Goal: Transaction & Acquisition: Purchase product/service

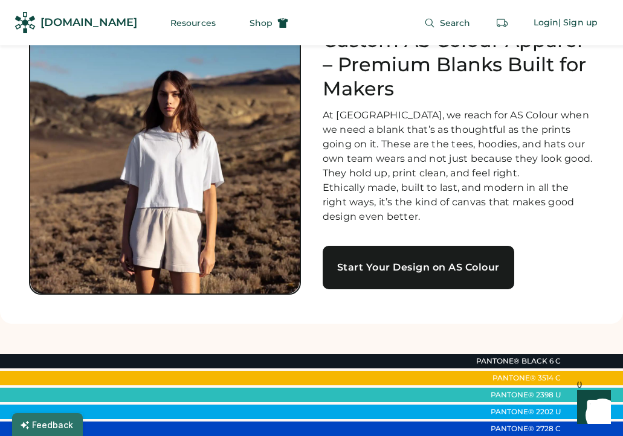
scroll to position [28, 0]
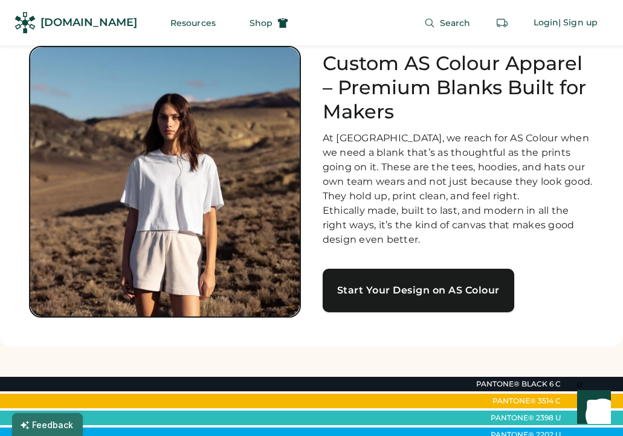
click at [452, 296] on div "Start Your Design on AS Colour" at bounding box center [418, 291] width 163 height 10
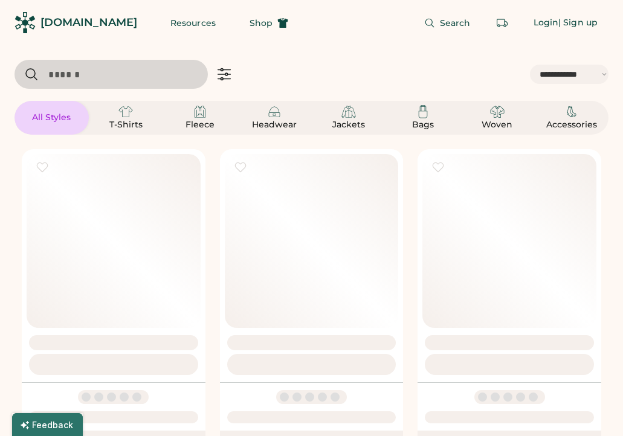
select select "*****"
select select "*"
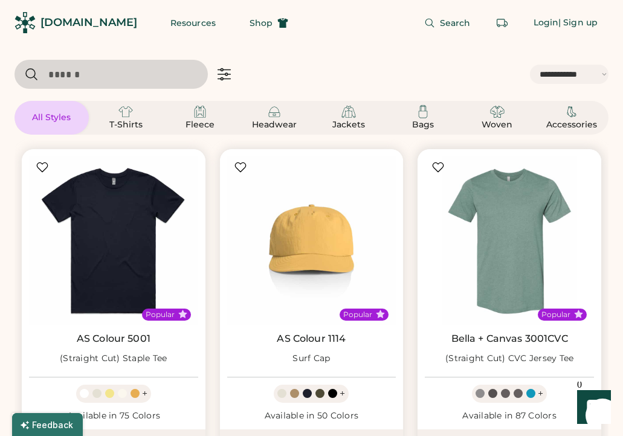
scroll to position [18, 0]
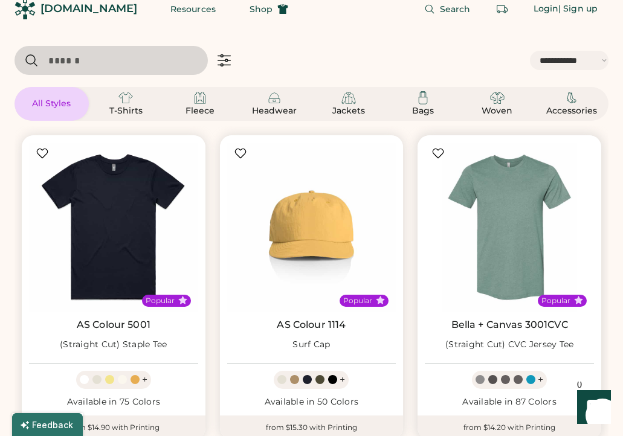
select select "*****"
select select "*"
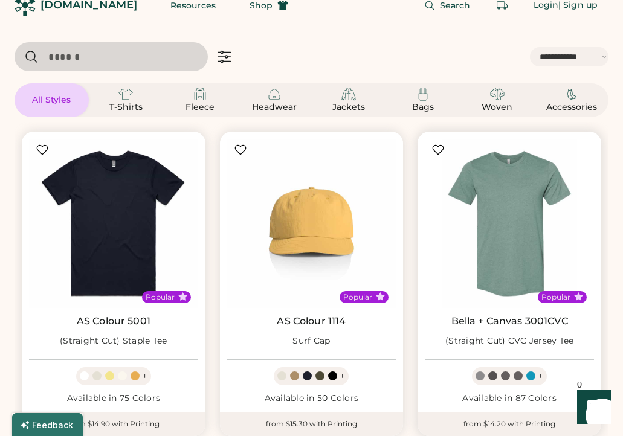
scroll to position [0, 0]
click at [129, 103] on div "T-Shirts" at bounding box center [126, 108] width 54 height 12
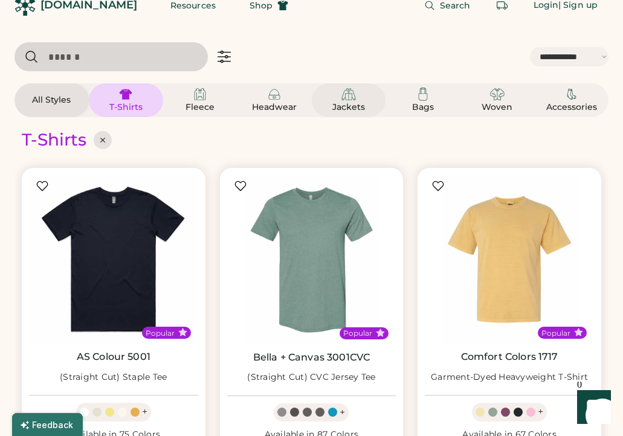
click at [355, 97] on img at bounding box center [348, 94] width 15 height 15
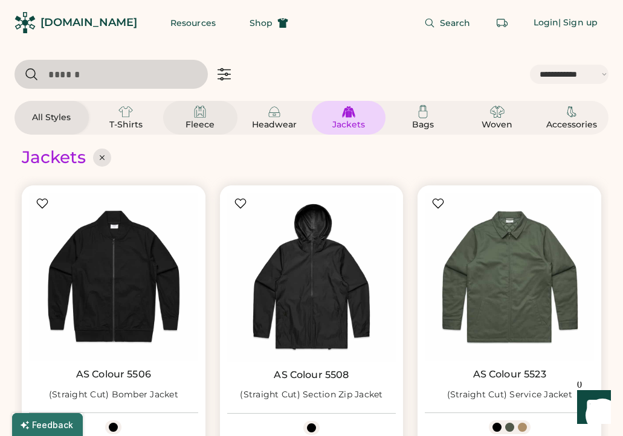
click at [187, 114] on div "Fleece" at bounding box center [200, 118] width 54 height 27
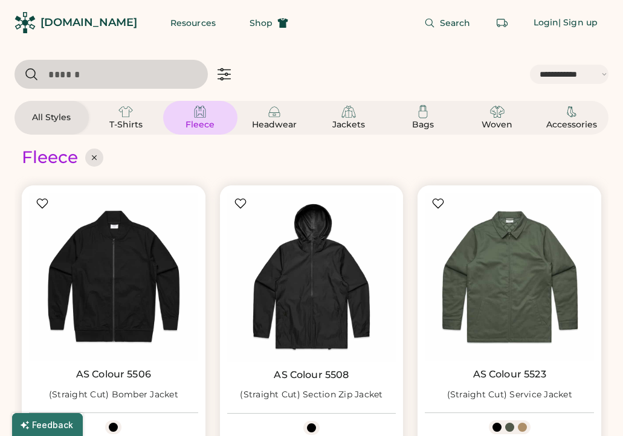
select select "*"
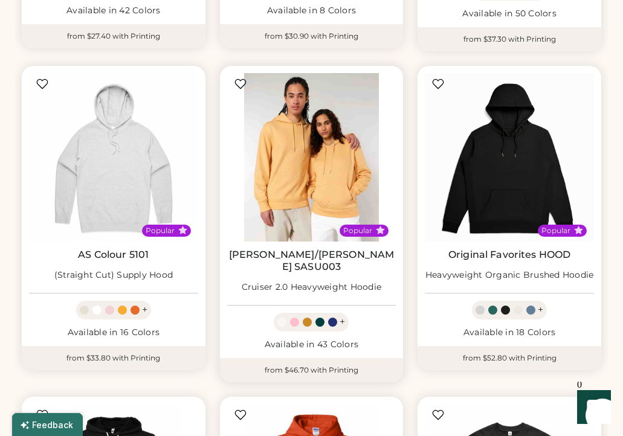
scroll to position [505, 0]
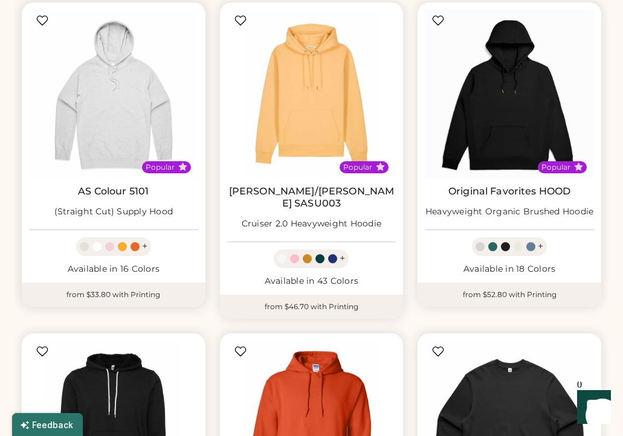
click at [115, 196] on link "AS Colour 5101" at bounding box center [113, 192] width 71 height 12
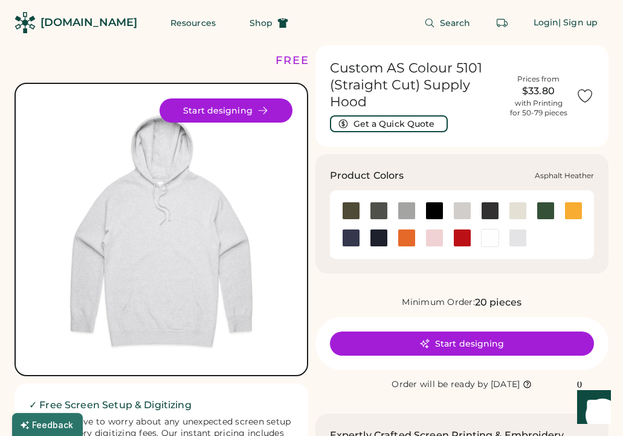
click at [372, 213] on div at bounding box center [379, 211] width 18 height 18
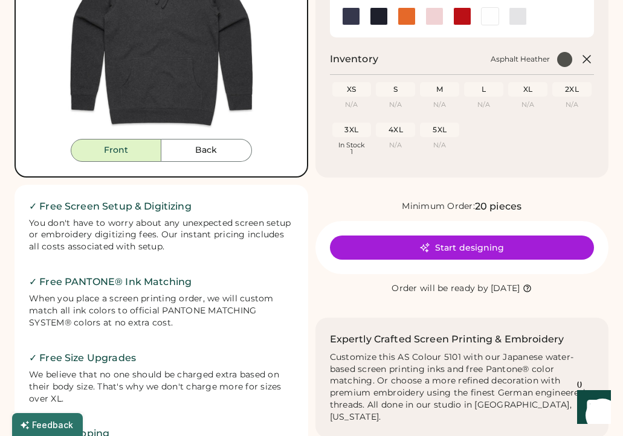
scroll to position [226, 0]
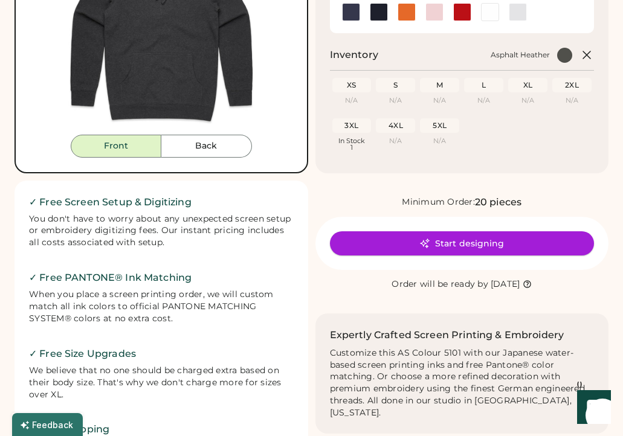
click at [428, 237] on button "Start designing" at bounding box center [462, 243] width 265 height 24
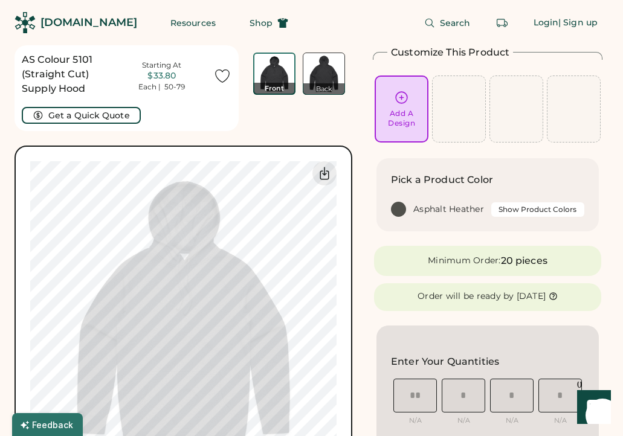
click at [414, 102] on div "Add A Design" at bounding box center [402, 109] width 44 height 38
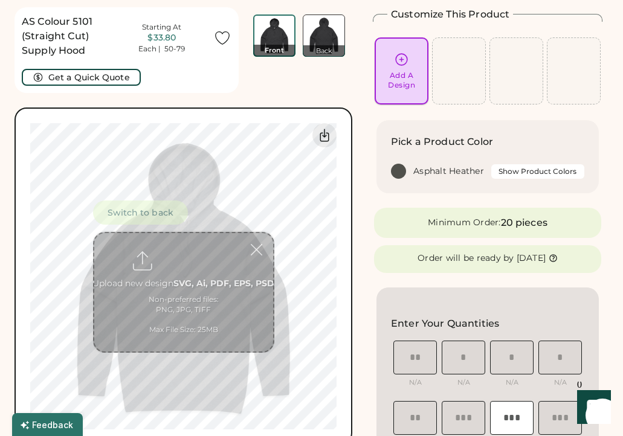
scroll to position [45, 0]
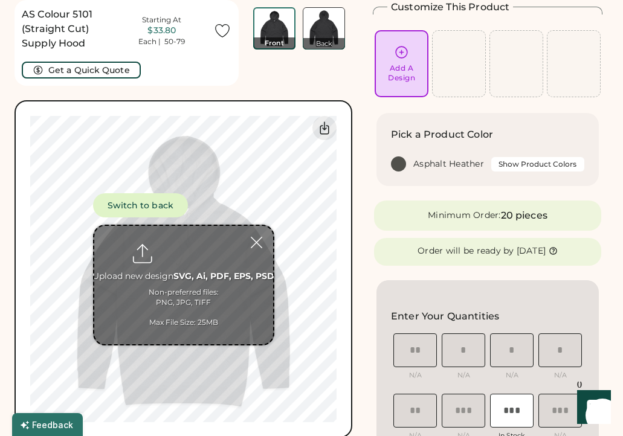
click at [172, 248] on input "file" at bounding box center [183, 285] width 179 height 118
click at [187, 267] on input "file" at bounding box center [183, 285] width 179 height 118
type input "**********"
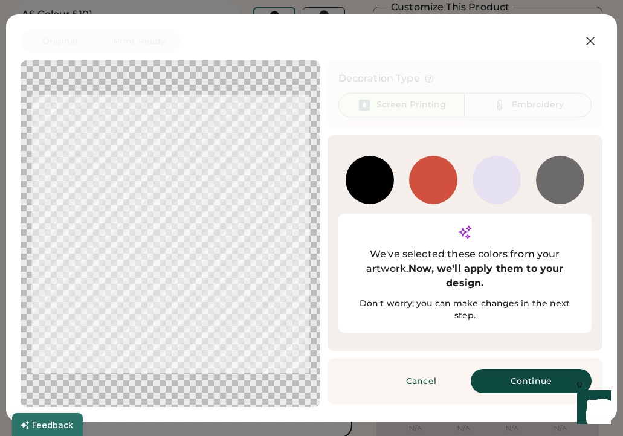
click at [491, 185] on div at bounding box center [497, 180] width 48 height 48
click at [506, 373] on button "Continue" at bounding box center [531, 381] width 121 height 24
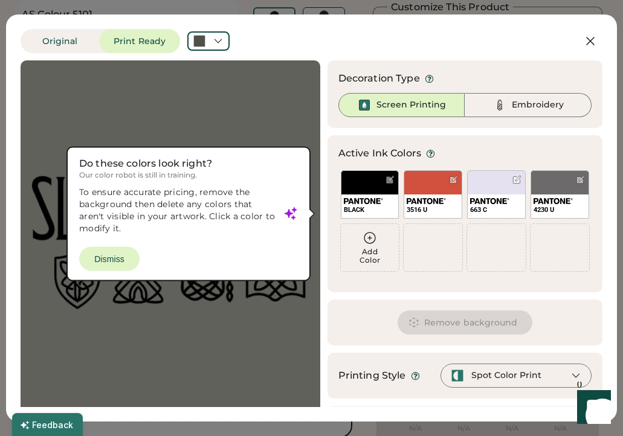
click at [111, 259] on div at bounding box center [170, 242] width 278 height 343
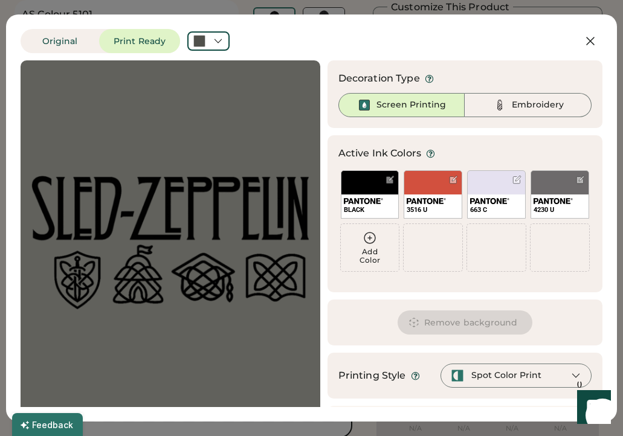
scroll to position [0, 0]
click at [479, 195] on div "663 C" at bounding box center [496, 207] width 57 height 24
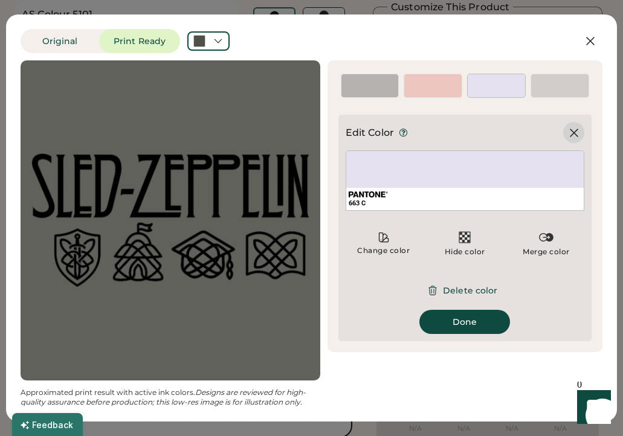
click at [572, 133] on icon at bounding box center [574, 133] width 15 height 15
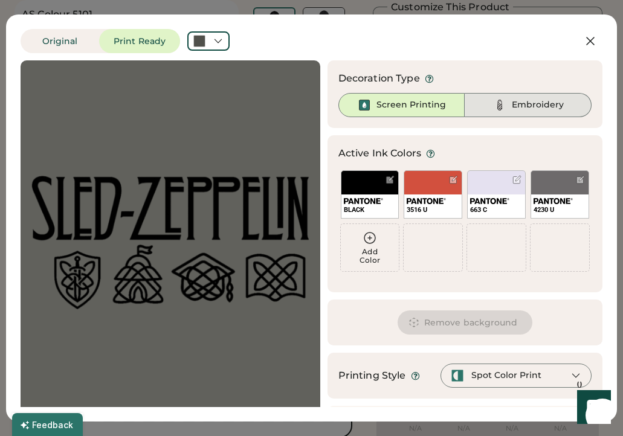
click at [512, 109] on div "Embroidery" at bounding box center [538, 105] width 52 height 12
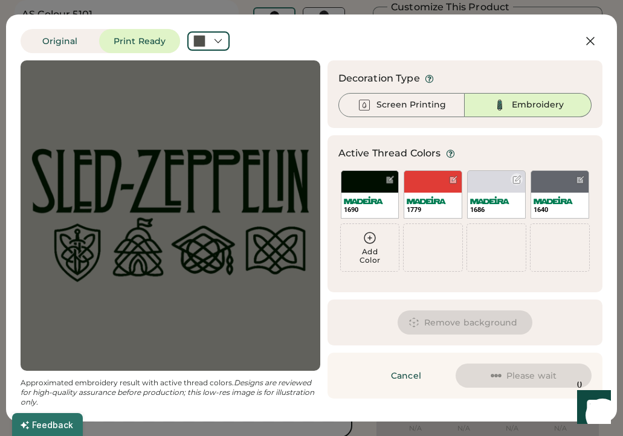
click at [515, 179] on div at bounding box center [516, 179] width 9 height 9
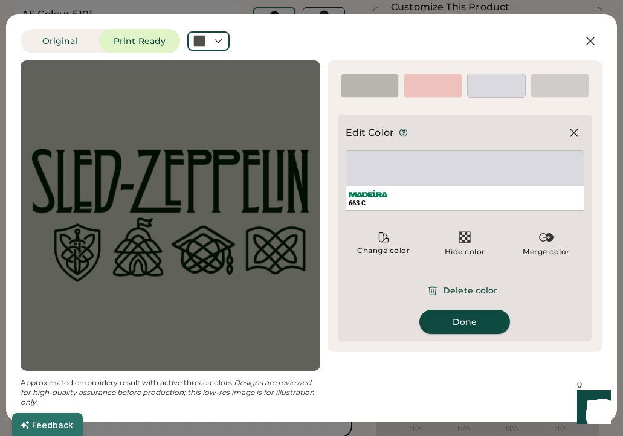
click at [474, 325] on button "Done" at bounding box center [464, 322] width 91 height 24
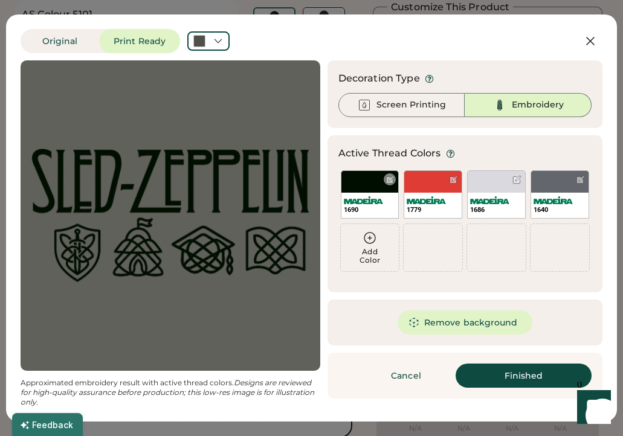
click at [389, 178] on div at bounding box center [390, 179] width 9 height 9
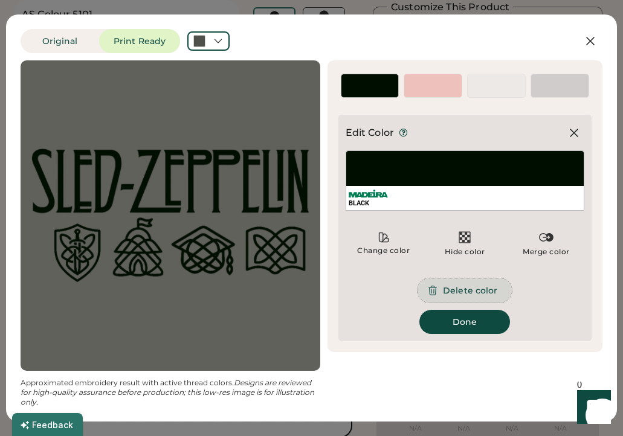
click at [483, 292] on button "Delete color" at bounding box center [465, 291] width 94 height 24
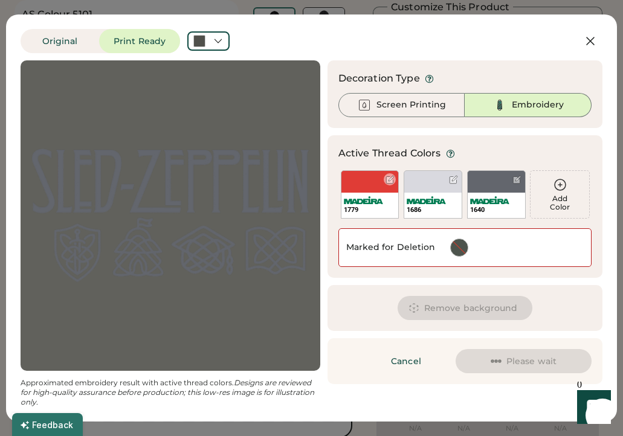
click at [393, 180] on div at bounding box center [390, 179] width 9 height 9
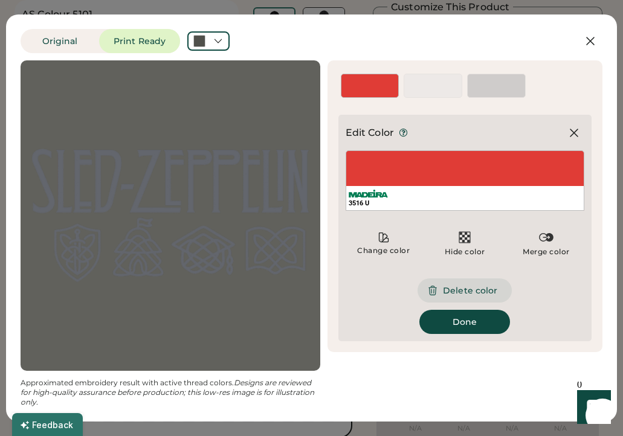
click at [463, 295] on button "Delete color" at bounding box center [465, 291] width 94 height 24
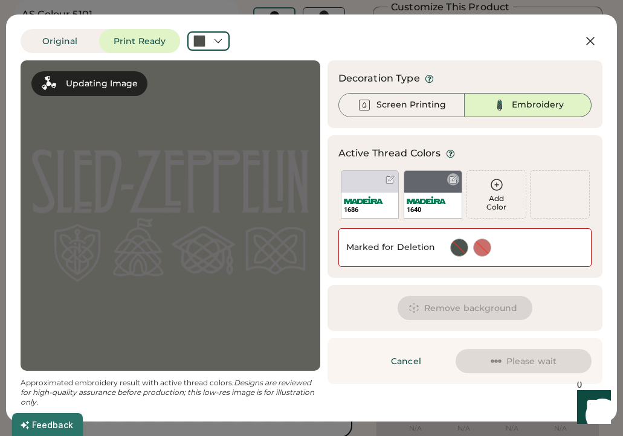
click at [454, 180] on div at bounding box center [453, 179] width 9 height 9
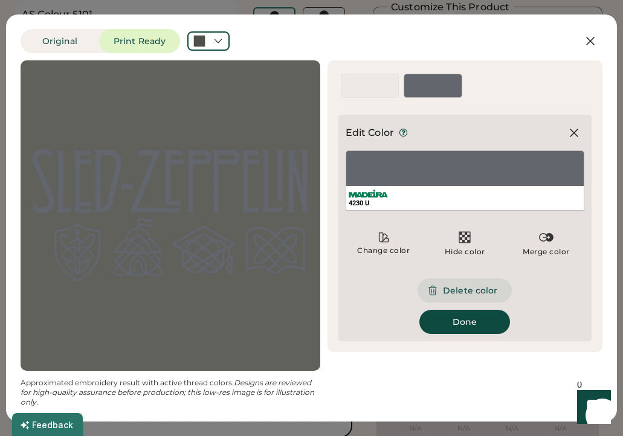
click at [438, 290] on icon at bounding box center [432, 290] width 11 height 11
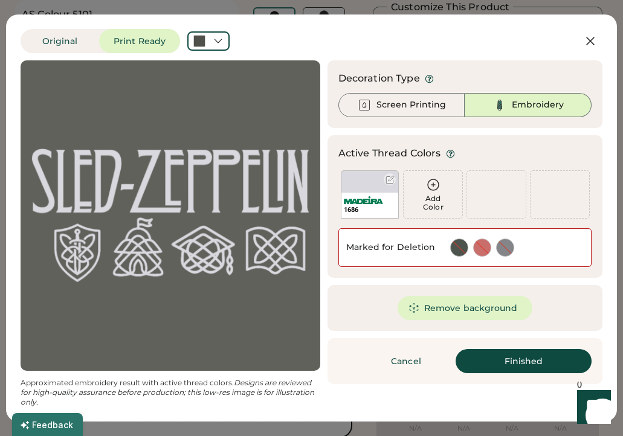
click at [373, 199] on img at bounding box center [363, 200] width 39 height 8
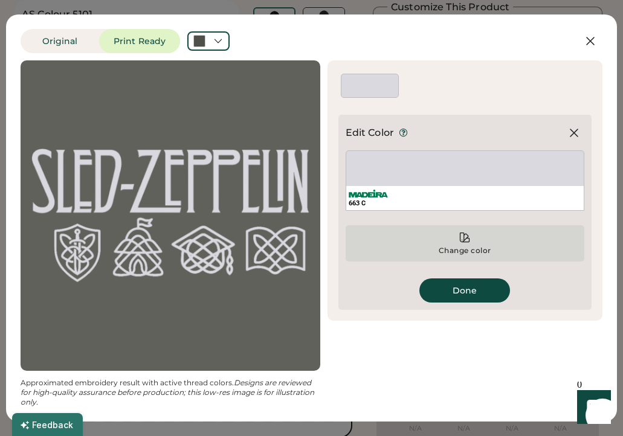
click at [464, 242] on icon at bounding box center [465, 237] width 12 height 12
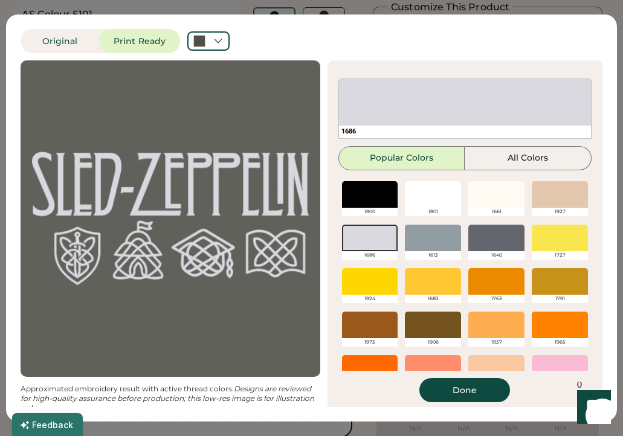
click at [525, 198] on div at bounding box center [496, 194] width 56 height 27
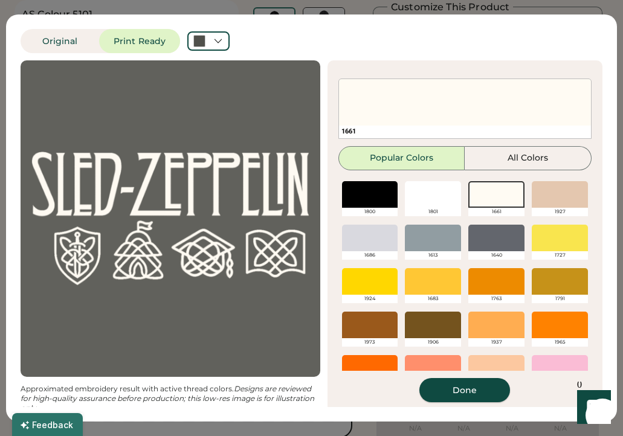
click at [463, 390] on button "Done" at bounding box center [464, 390] width 91 height 24
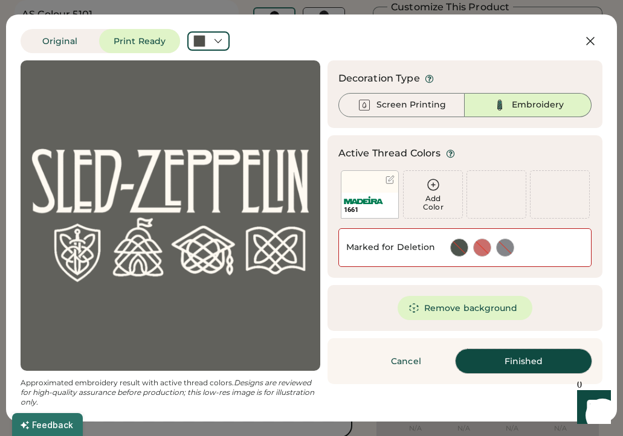
click at [518, 364] on button "Finished" at bounding box center [524, 361] width 136 height 24
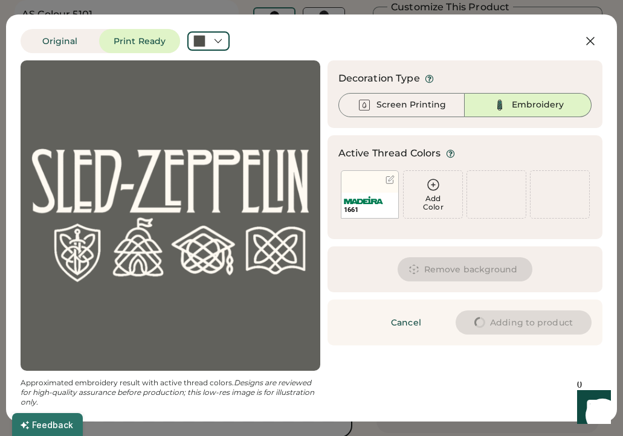
type input "****"
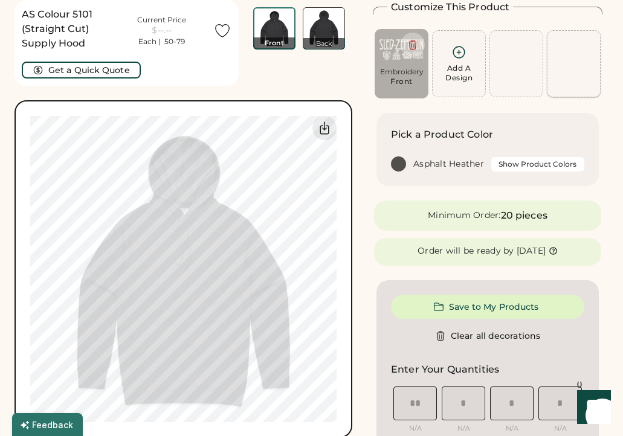
type input "****"
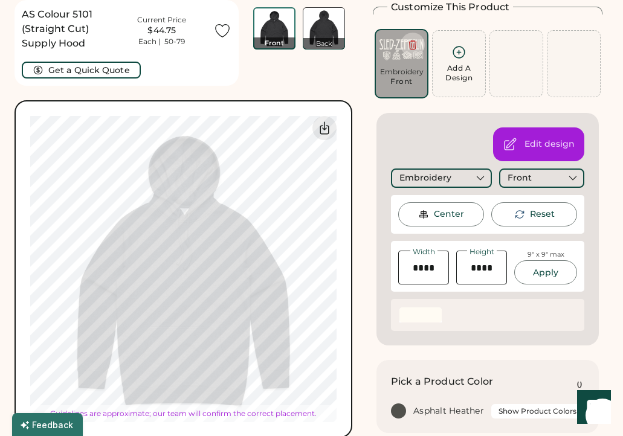
type input "*****"
type input "****"
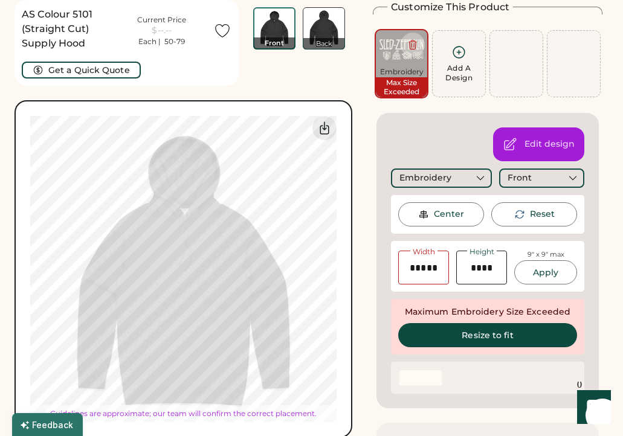
type input "****"
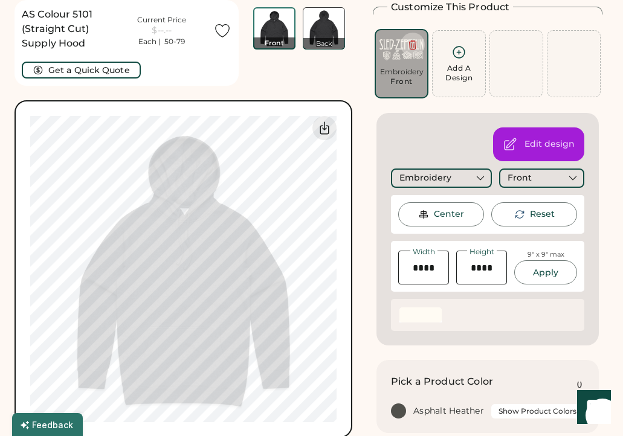
click at [259, 76] on div "AS Colour 5101 (Straight Cut) Supply Hood Current Price $--.-- Each | 50-79 Get…" at bounding box center [184, 43] width 338 height 86
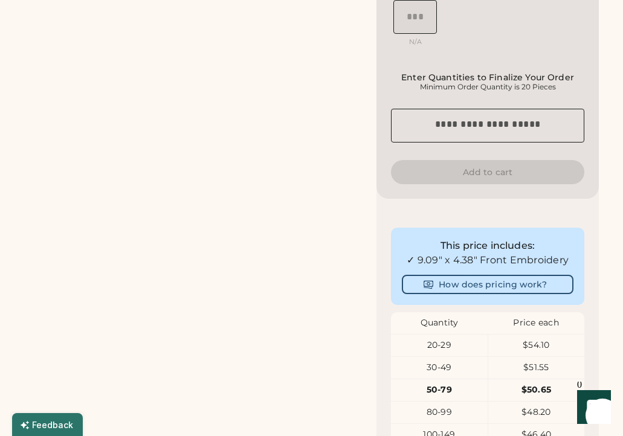
scroll to position [982, 0]
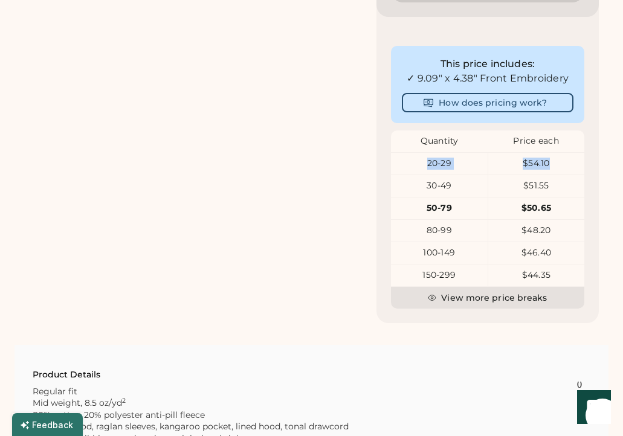
drag, startPoint x: 424, startPoint y: 161, endPoint x: 567, endPoint y: 158, distance: 143.2
click at [567, 158] on div "20-29 $54.10" at bounding box center [487, 164] width 193 height 22
click at [554, 166] on div "$54.10" at bounding box center [536, 164] width 97 height 12
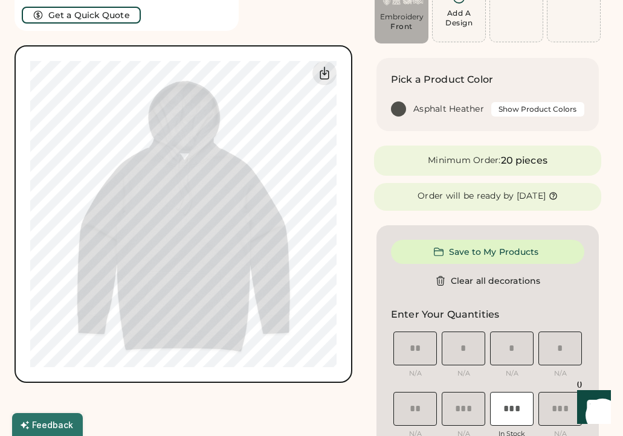
scroll to position [110, 0]
